Goal: Task Accomplishment & Management: Manage account settings

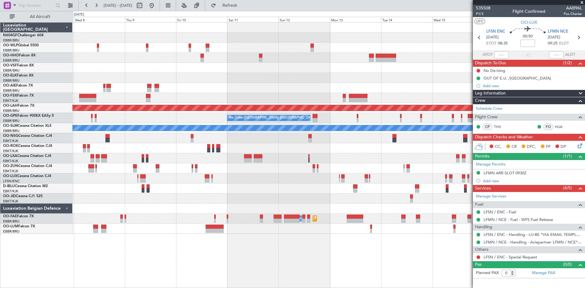
click at [131, 117] on div "Planned Maint [PERSON_NAME]-[GEOGRAPHIC_DATA][PERSON_NAME] ([GEOGRAPHIC_DATA][P…" at bounding box center [329, 128] width 512 height 211
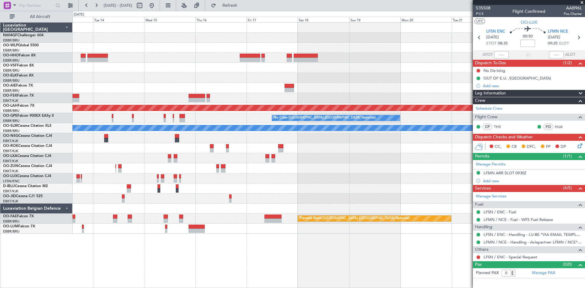
click at [111, 116] on div "Planned Maint [PERSON_NAME]-[GEOGRAPHIC_DATA][PERSON_NAME] ([GEOGRAPHIC_DATA][P…" at bounding box center [329, 128] width 512 height 211
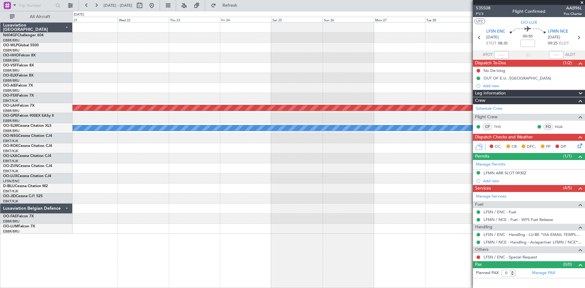
click at [0, 98] on div "Planned Maint [PERSON_NAME]-[GEOGRAPHIC_DATA][PERSON_NAME] ([GEOGRAPHIC_DATA][P…" at bounding box center [292, 149] width 585 height 277
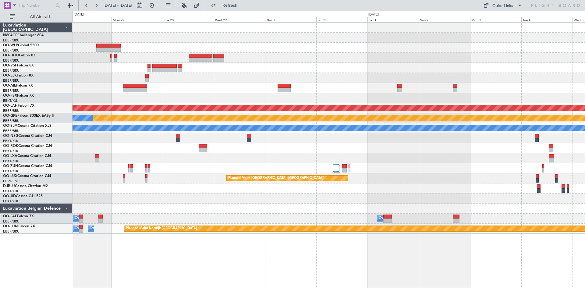
click at [179, 147] on div "Planned Maint [PERSON_NAME]-[GEOGRAPHIC_DATA][PERSON_NAME] ([GEOGRAPHIC_DATA][P…" at bounding box center [329, 128] width 512 height 211
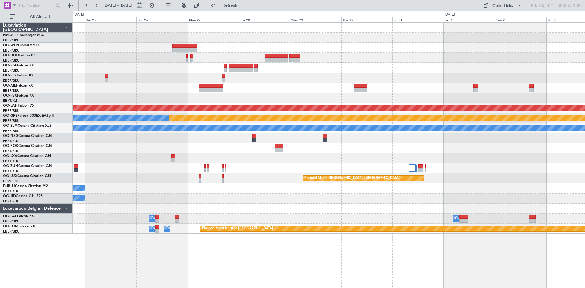
click at [244, 172] on div "Planned Maint [PERSON_NAME]-[GEOGRAPHIC_DATA][PERSON_NAME] ([GEOGRAPHIC_DATA][P…" at bounding box center [329, 128] width 512 height 211
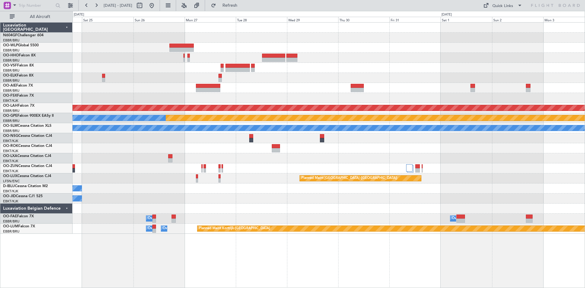
click at [554, 200] on div "Planned Maint [PERSON_NAME]-[GEOGRAPHIC_DATA][PERSON_NAME] ([GEOGRAPHIC_DATA][P…" at bounding box center [329, 128] width 512 height 211
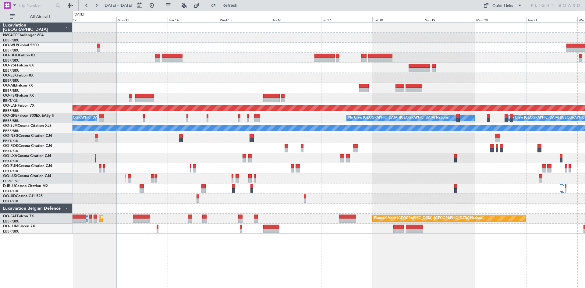
click at [585, 204] on div "Planned Maint [PERSON_NAME]-[GEOGRAPHIC_DATA][PERSON_NAME] ([GEOGRAPHIC_DATA][P…" at bounding box center [292, 149] width 585 height 277
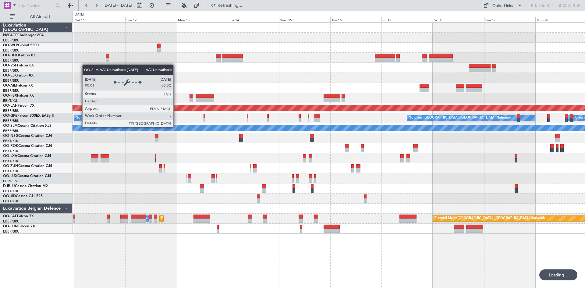
click at [585, 175] on div "Planned Maint [PERSON_NAME]-[GEOGRAPHIC_DATA][PERSON_NAME] ([GEOGRAPHIC_DATA][P…" at bounding box center [292, 149] width 585 height 277
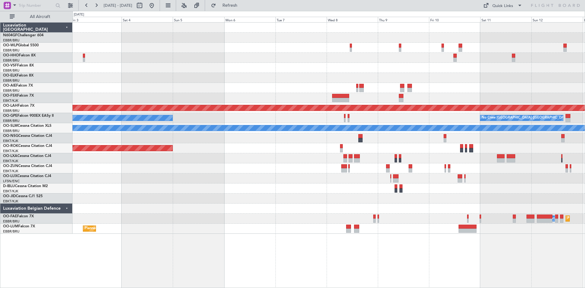
click at [563, 157] on div "Planned Maint [PERSON_NAME]-[GEOGRAPHIC_DATA][PERSON_NAME] ([GEOGRAPHIC_DATA][P…" at bounding box center [329, 128] width 512 height 211
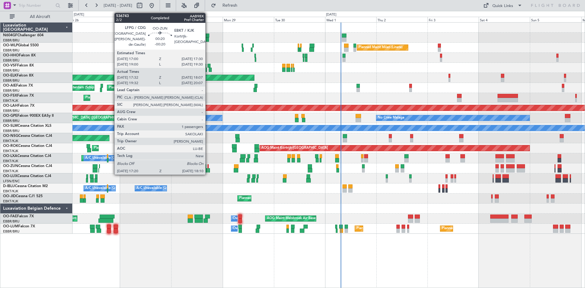
click at [208, 171] on div at bounding box center [209, 170] width 2 height 4
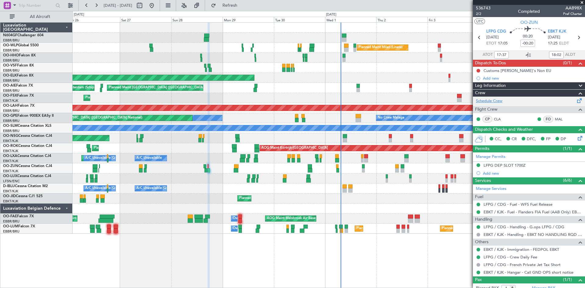
click at [485, 101] on link "Schedule Crew" at bounding box center [489, 101] width 27 height 6
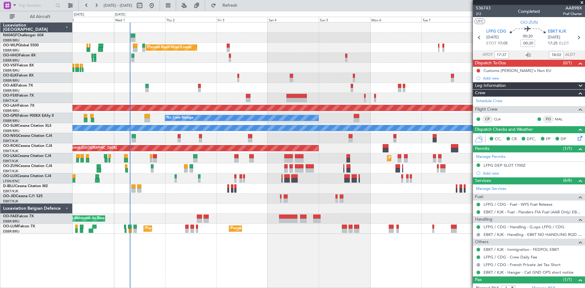
click at [175, 200] on div "Planned Maint Milan (Linate) Planned Maint [GEOGRAPHIC_DATA]-[GEOGRAPHIC_DATA] …" at bounding box center [329, 128] width 512 height 211
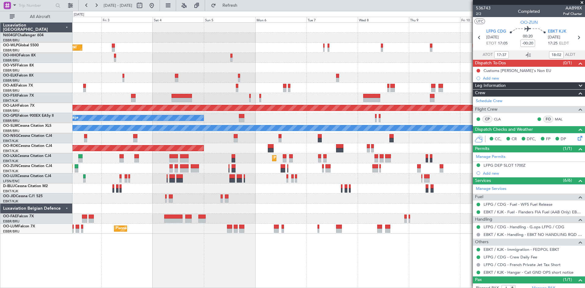
click at [223, 194] on div "Planned Maint Milan (Linate) Planned [GEOGRAPHIC_DATA][PERSON_NAME]-[GEOGRAPHIC…" at bounding box center [329, 128] width 512 height 211
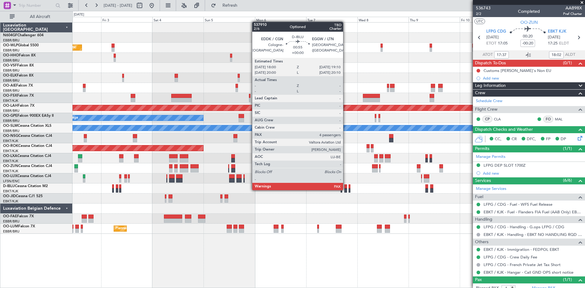
click at [346, 190] on div at bounding box center [345, 190] width 3 height 4
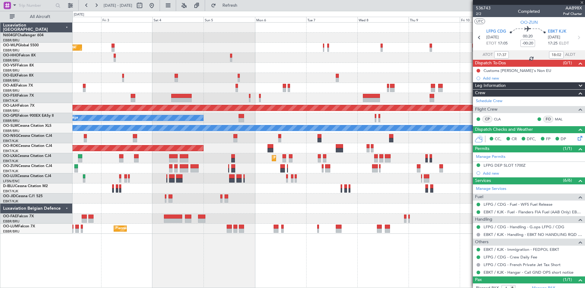
type input "4"
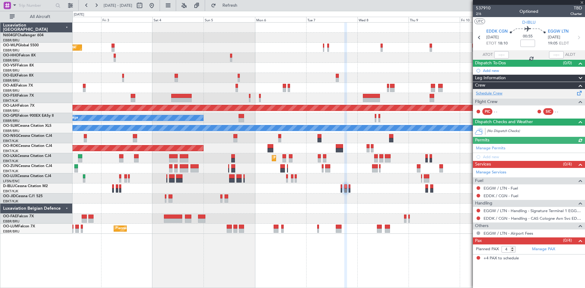
click at [484, 93] on link "Schedule Crew" at bounding box center [489, 93] width 27 height 6
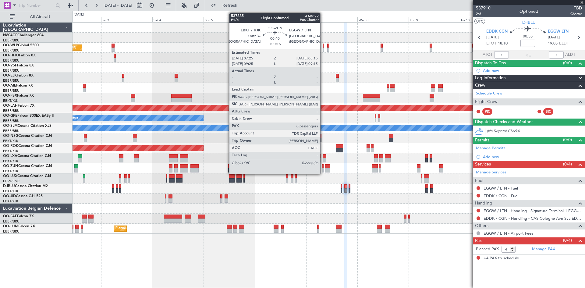
click at [534, 185] on body "[DATE] - [DATE] Refresh Quick Links All Aircraft Planned Maint Milan ([GEOGRAPH…" at bounding box center [292, 144] width 585 height 288
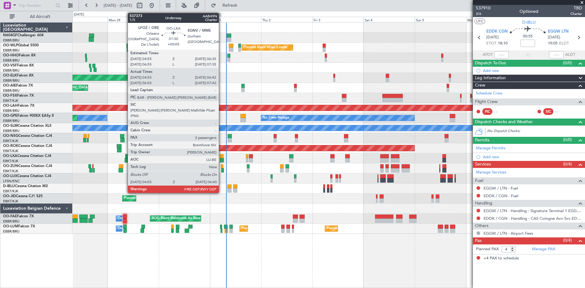
click at [221, 159] on div at bounding box center [222, 160] width 4 height 4
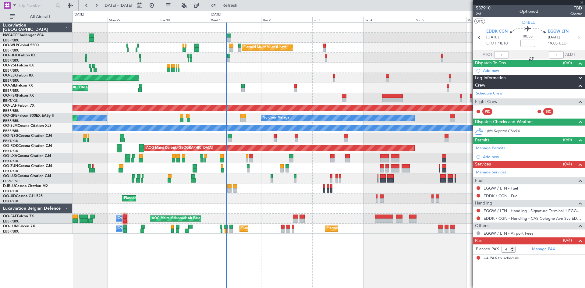
type input "+00:05"
type input "05:00"
type input "06:37"
type input "2"
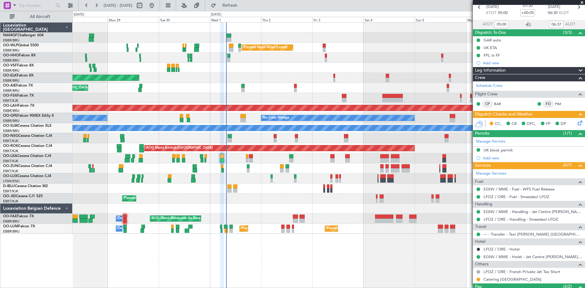
scroll to position [61, 0]
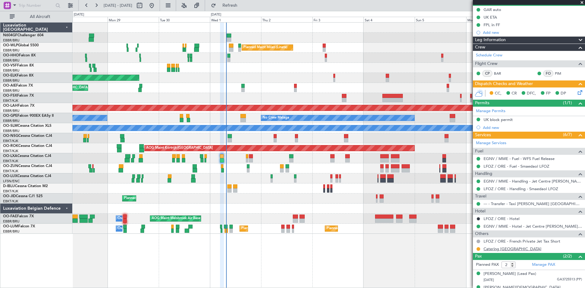
click at [501, 250] on link "Catering [GEOGRAPHIC_DATA]" at bounding box center [513, 248] width 58 height 5
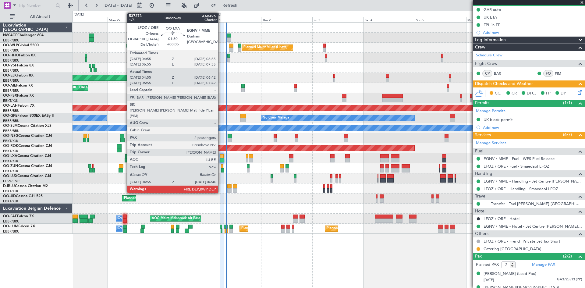
click at [221, 158] on div at bounding box center [222, 160] width 4 height 4
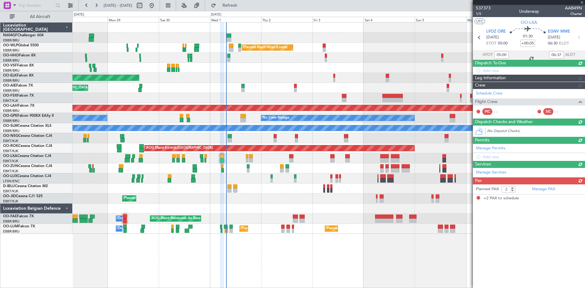
scroll to position [0, 0]
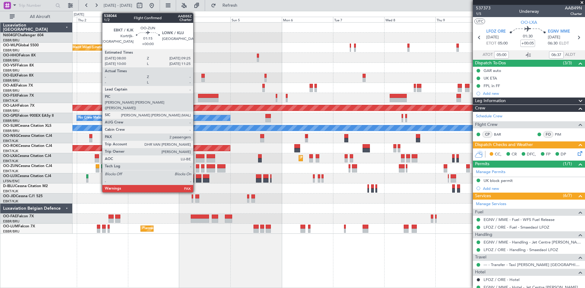
click at [196, 166] on div at bounding box center [197, 166] width 3 height 4
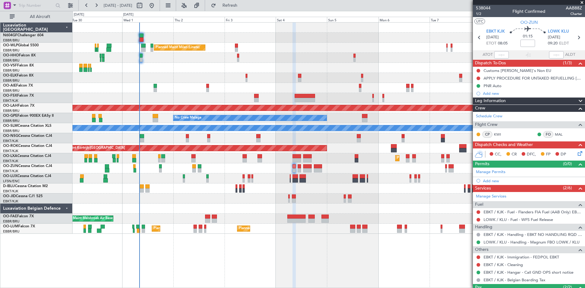
click at [349, 203] on div "Planned Maint Milan (Linate) Planned Maint [GEOGRAPHIC_DATA]-[GEOGRAPHIC_DATA] …" at bounding box center [329, 128] width 512 height 211
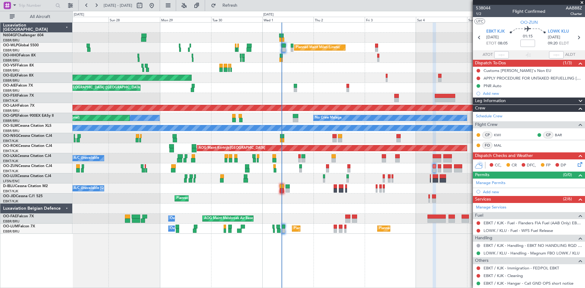
click at [314, 112] on div "Planned Maint Milan (Linate) Planned Maint Geneva ([GEOGRAPHIC_DATA]) Planned M…" at bounding box center [329, 128] width 512 height 211
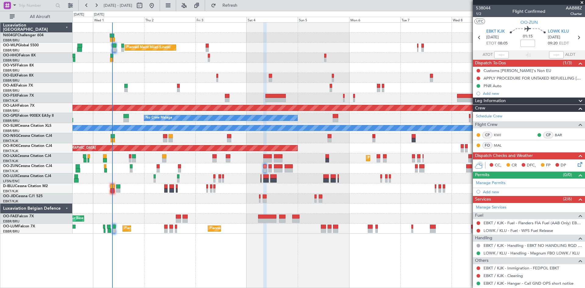
click at [168, 158] on div "Planned Maint Milan (Linate) Planned Maint Kortrijk-Wevelgem Planned Maint Lond…" at bounding box center [329, 128] width 512 height 211
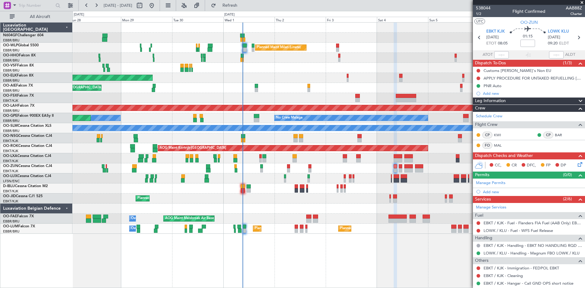
click at [289, 195] on div "Planned Maint Milan (Linate) Planned Maint Kortrijk-Wevelgem Planned Maint Lond…" at bounding box center [329, 128] width 512 height 211
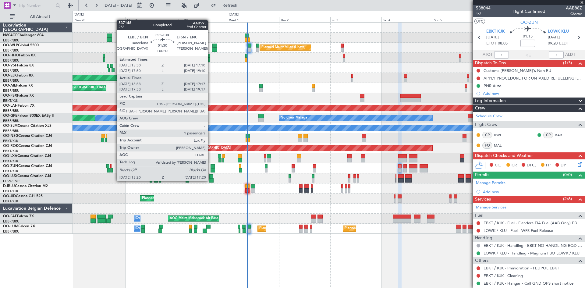
click at [211, 180] on div at bounding box center [211, 180] width 5 height 4
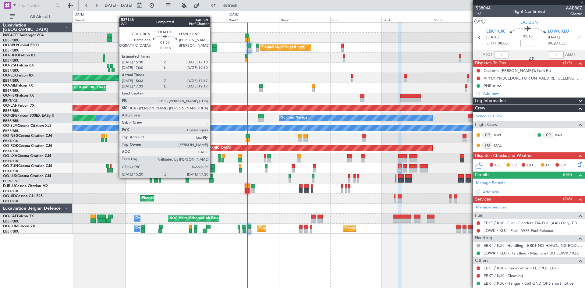
type input "+00:15"
type input "15:38"
type input "17:12"
type input "1"
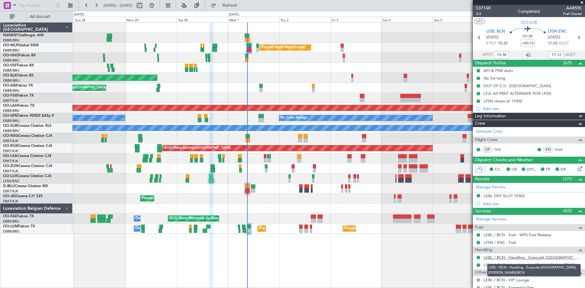
click at [551, 257] on link "LEBL / BCN - Handling - ExecuJet Spain S.L. LEBL/BCN" at bounding box center [533, 257] width 98 height 5
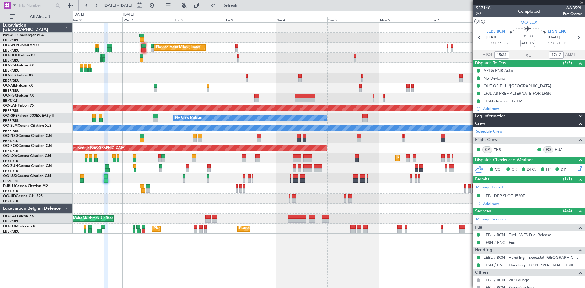
click at [214, 197] on div "Planned Maint Milan (Linate) Planned Maint Kortrijk-Wevelgem Planned Maint Lond…" at bounding box center [329, 128] width 512 height 211
